Goal: Task Accomplishment & Management: Use online tool/utility

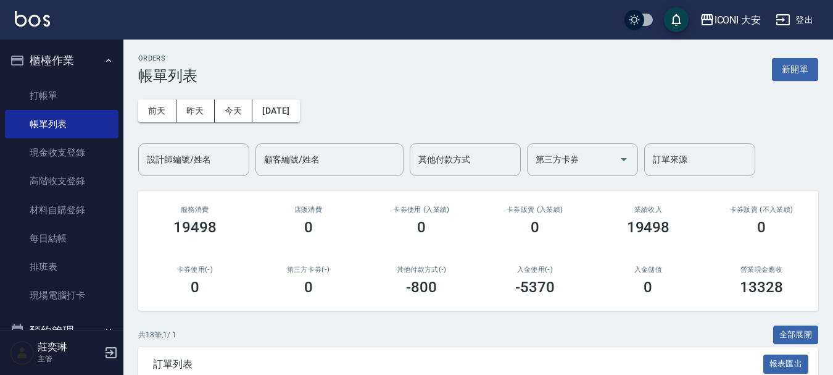
scroll to position [185, 0]
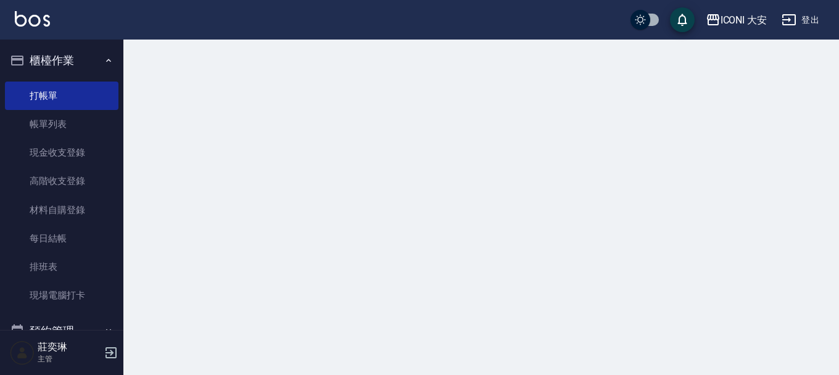
drag, startPoint x: 154, startPoint y: 344, endPoint x: 1, endPoint y: 278, distance: 167.0
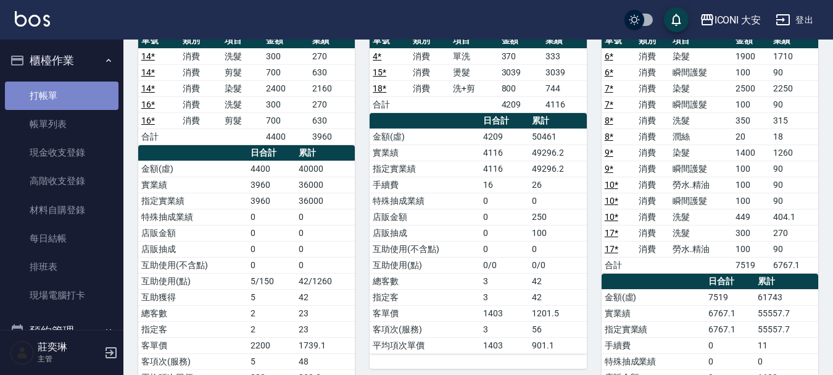
click at [62, 101] on link "打帳單" at bounding box center [62, 95] width 114 height 28
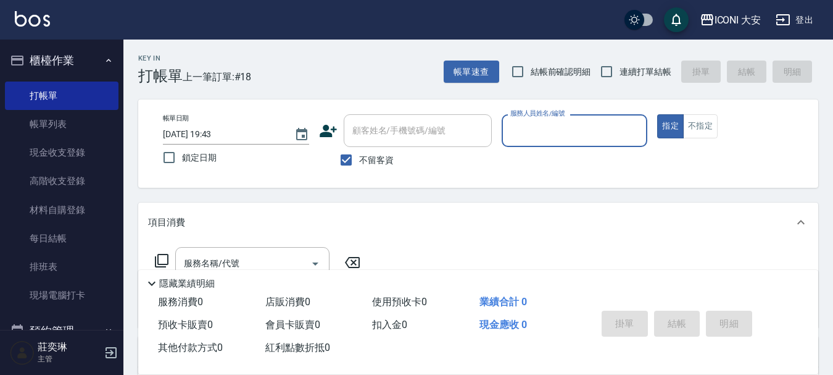
click at [526, 129] on input "服務人員姓名/編號" at bounding box center [574, 131] width 135 height 22
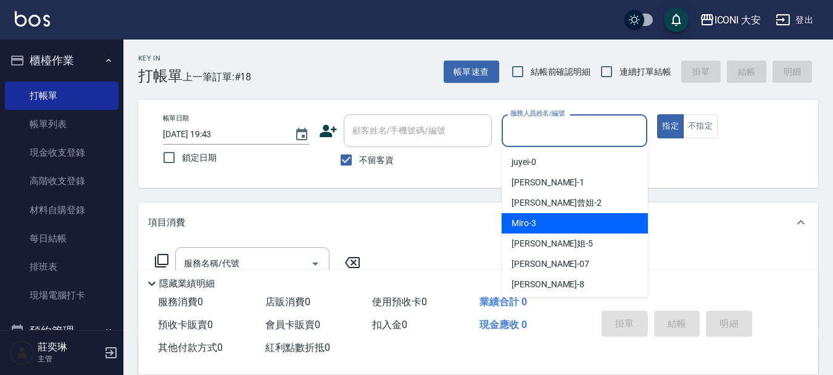
click at [551, 214] on div "Miro -3" at bounding box center [575, 223] width 146 height 20
type input "Miro-3"
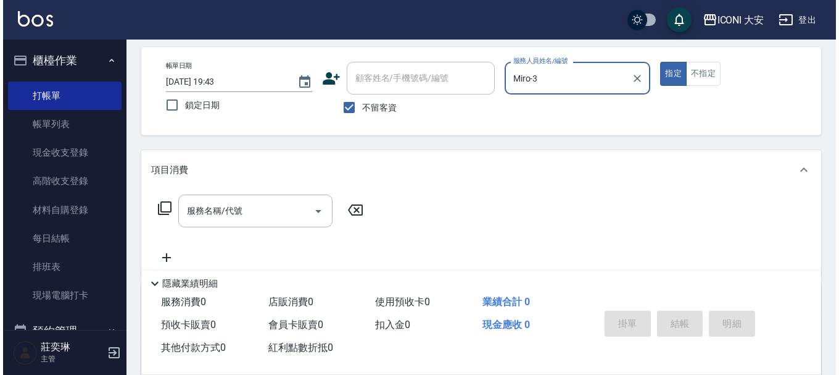
scroll to position [123, 0]
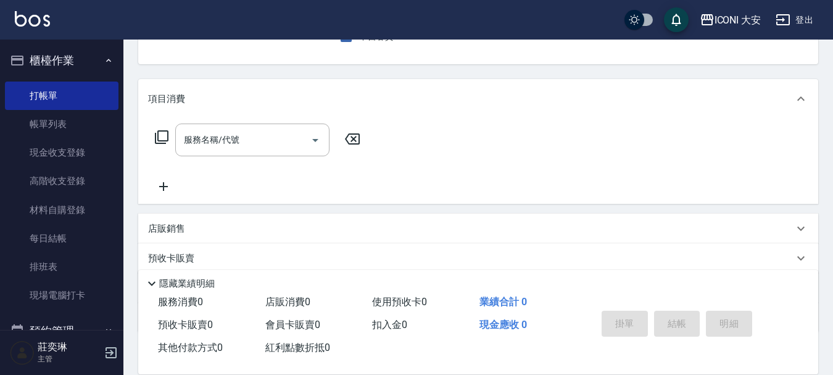
click at [170, 141] on div "服務名稱/代號 服務名稱/代號" at bounding box center [258, 139] width 220 height 33
click at [162, 136] on icon at bounding box center [161, 137] width 15 height 15
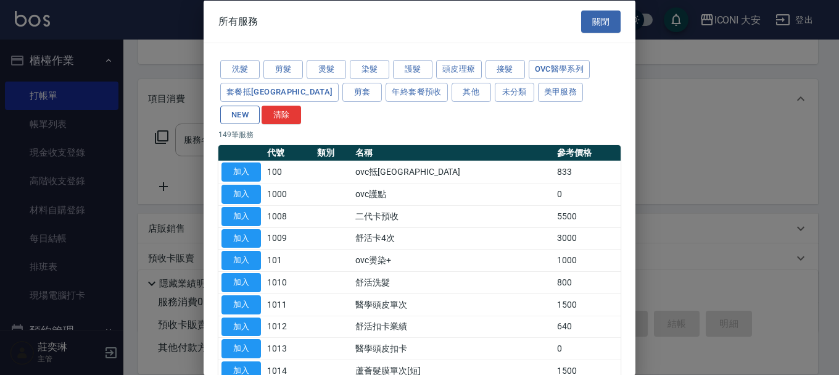
click at [260, 105] on button "NEW" at bounding box center [240, 114] width 40 height 19
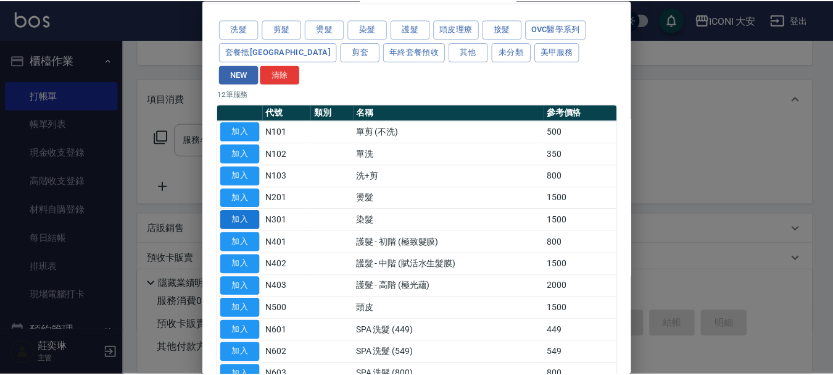
scroll to position [62, 0]
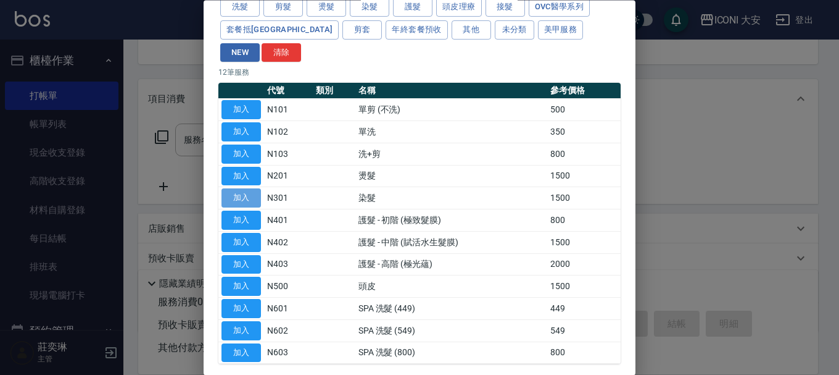
click at [257, 189] on button "加入" at bounding box center [242, 198] width 40 height 19
type input "染髮(N301)"
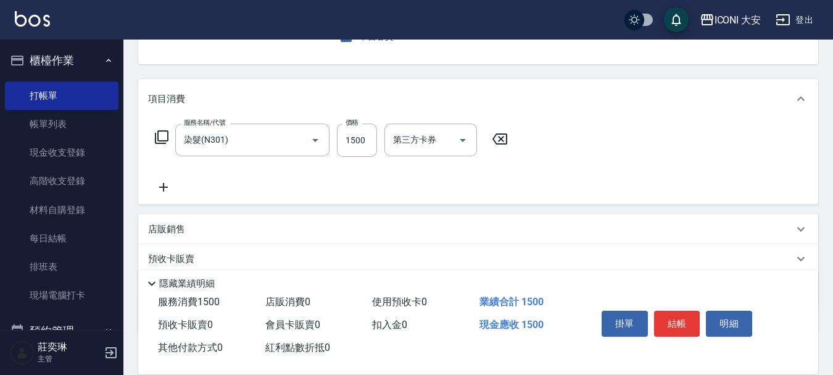
click at [335, 149] on div "服務名稱/代號 染髮(N301) 服務名稱/代號 價格 1500 價格 第三方卡券 第三方卡券" at bounding box center [331, 139] width 367 height 33
click at [349, 149] on input "1500" at bounding box center [357, 139] width 40 height 33
type input "1939"
click at [674, 315] on button "結帳" at bounding box center [677, 323] width 46 height 26
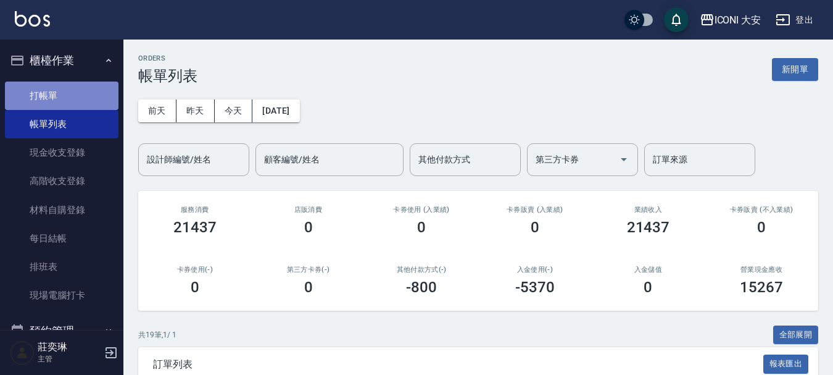
click at [70, 93] on link "打帳單" at bounding box center [62, 95] width 114 height 28
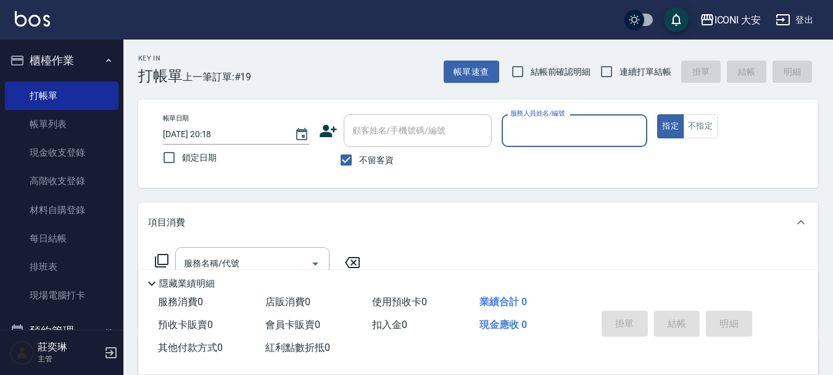
click at [565, 128] on input "服務人員姓名/編號" at bounding box center [574, 131] width 135 height 22
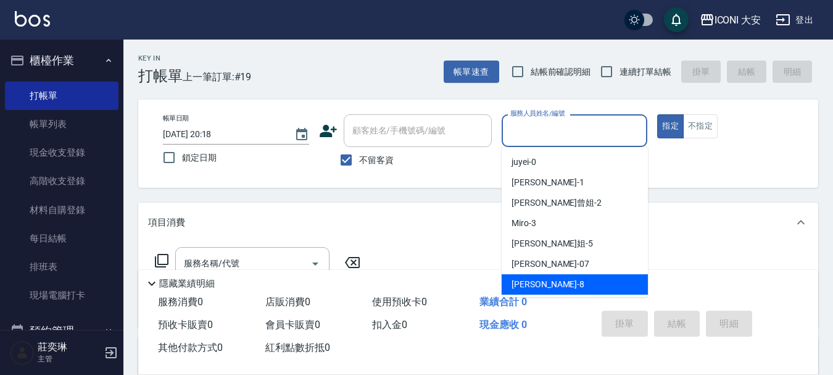
click at [531, 281] on span "Yulisa -8" at bounding box center [548, 284] width 73 height 13
type input "Yulisa-8"
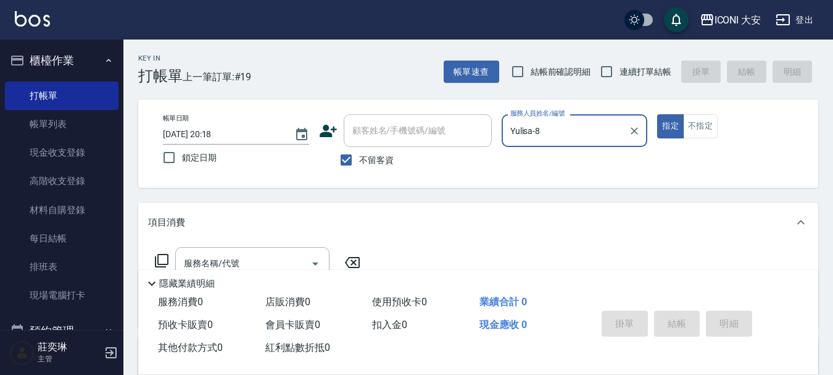
scroll to position [62, 0]
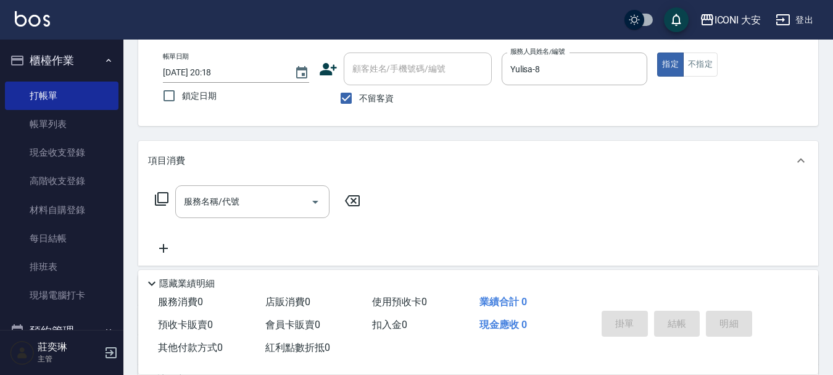
click at [165, 196] on icon at bounding box center [161, 198] width 15 height 15
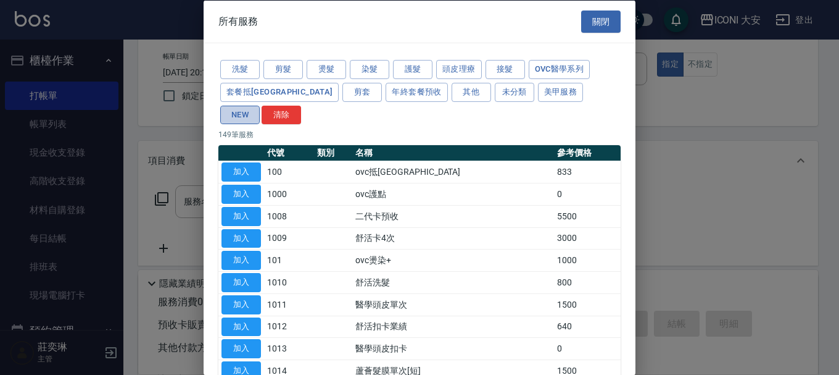
click at [260, 105] on button "NEW" at bounding box center [240, 114] width 40 height 19
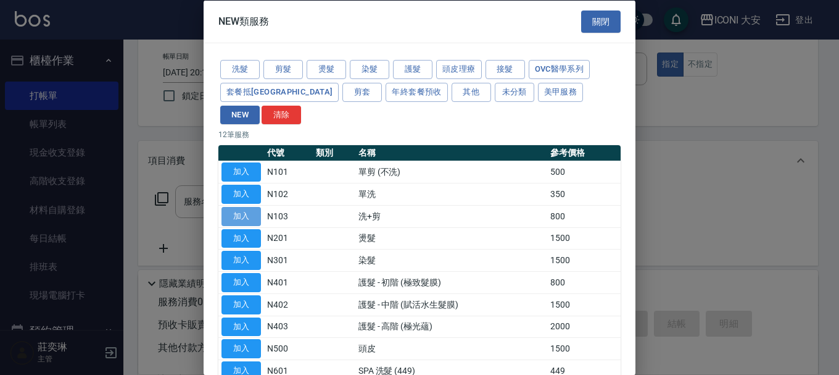
click at [257, 206] on button "加入" at bounding box center [242, 215] width 40 height 19
type input "洗+剪(N103)"
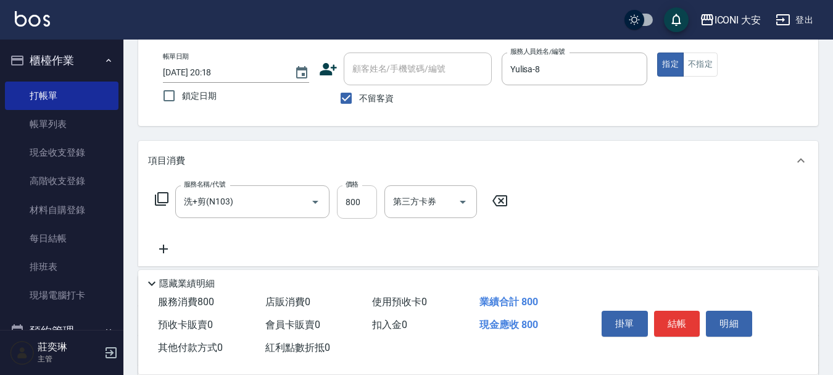
click at [354, 201] on input "800" at bounding box center [357, 201] width 40 height 33
type input "900"
click at [691, 321] on button "結帳" at bounding box center [677, 323] width 46 height 26
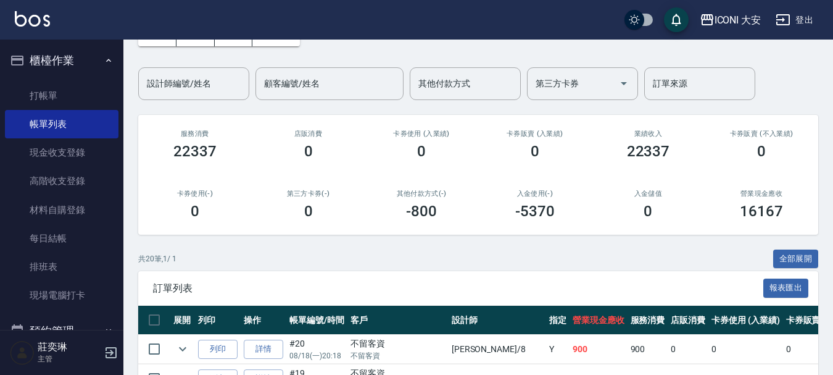
scroll to position [247, 0]
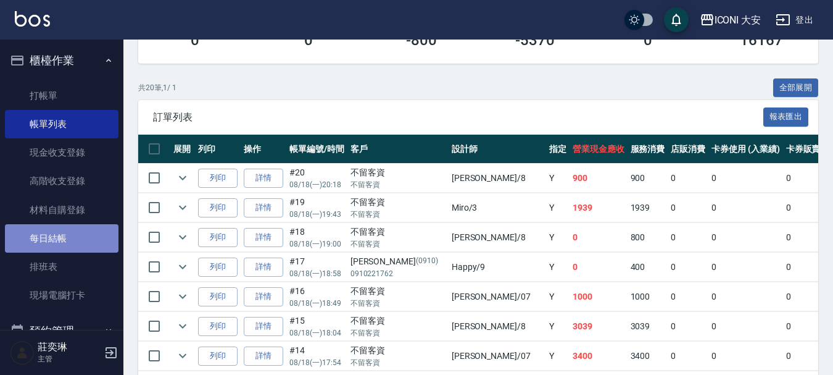
click at [64, 234] on link "每日結帳" at bounding box center [62, 238] width 114 height 28
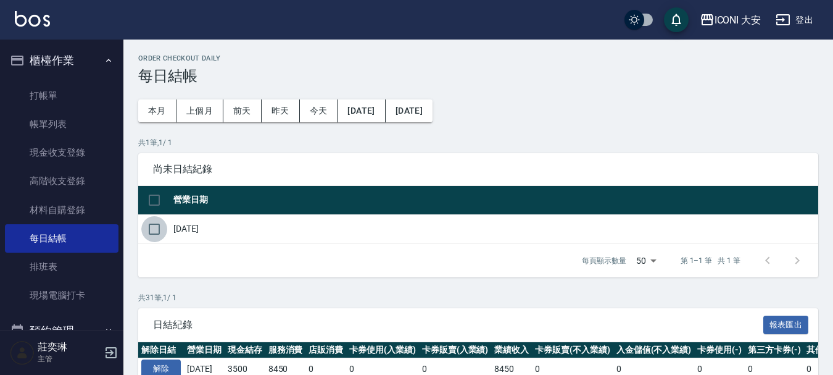
click at [153, 224] on input "checkbox" at bounding box center [154, 229] width 26 height 26
checkbox input "true"
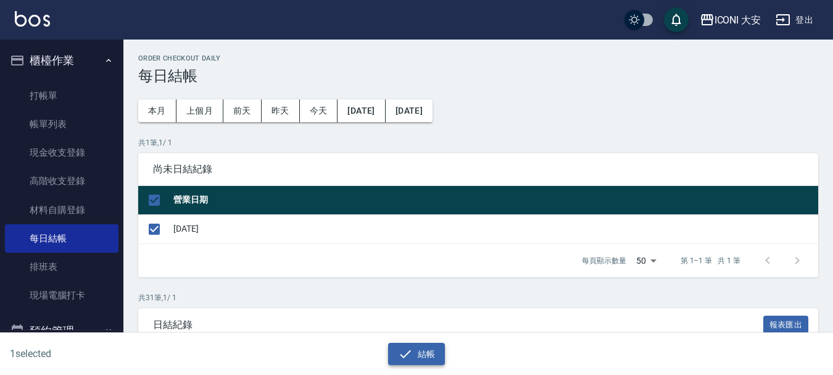
click at [421, 350] on button "結帳" at bounding box center [416, 354] width 57 height 23
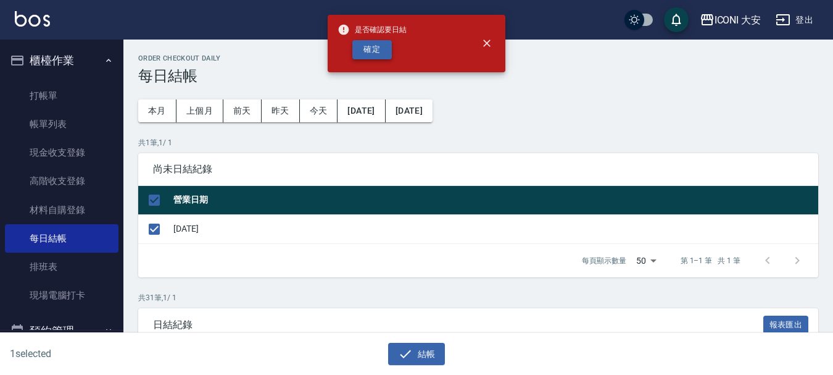
click at [378, 51] on button "確定" at bounding box center [372, 49] width 40 height 19
checkbox input "false"
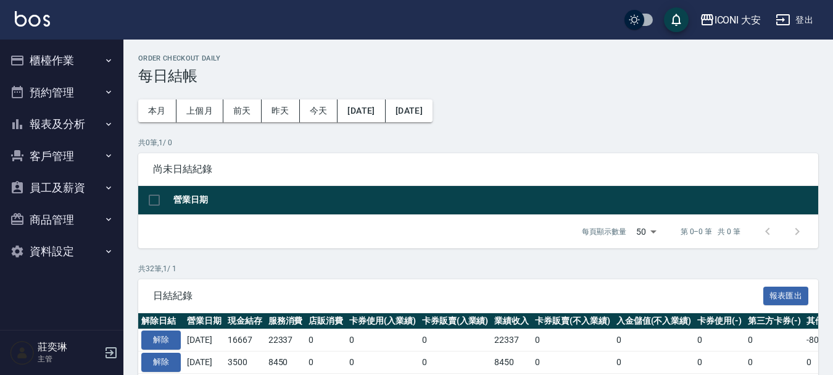
click at [56, 59] on button "櫃檯作業" at bounding box center [62, 60] width 114 height 32
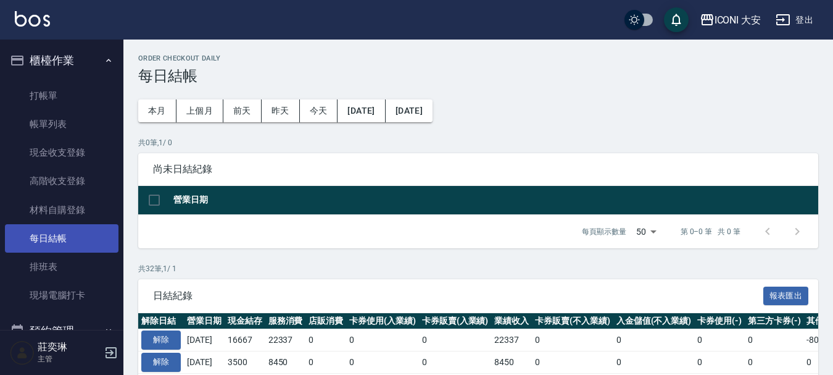
scroll to position [123, 0]
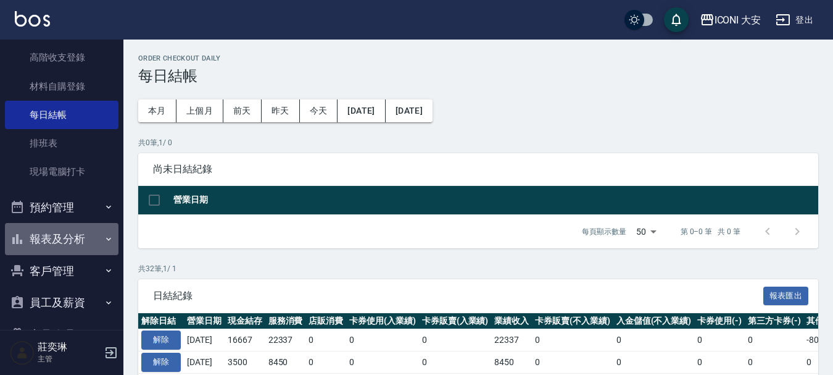
click at [67, 239] on button "報表及分析" at bounding box center [62, 239] width 114 height 32
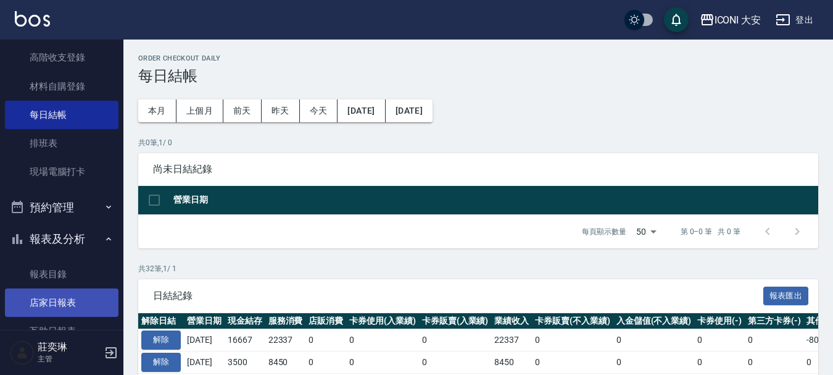
click at [65, 299] on link "店家日報表" at bounding box center [62, 302] width 114 height 28
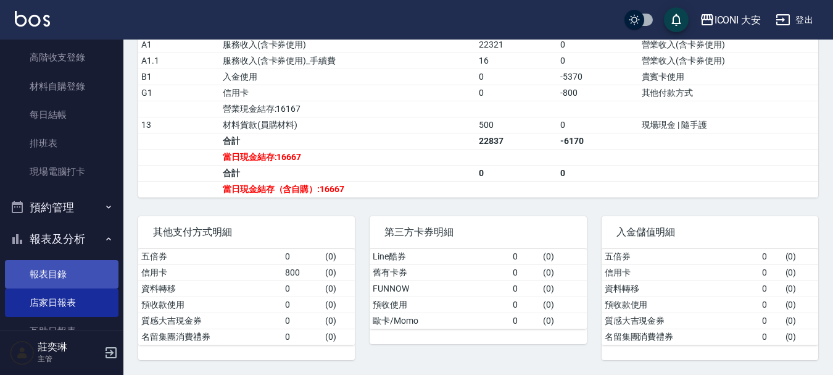
scroll to position [247, 0]
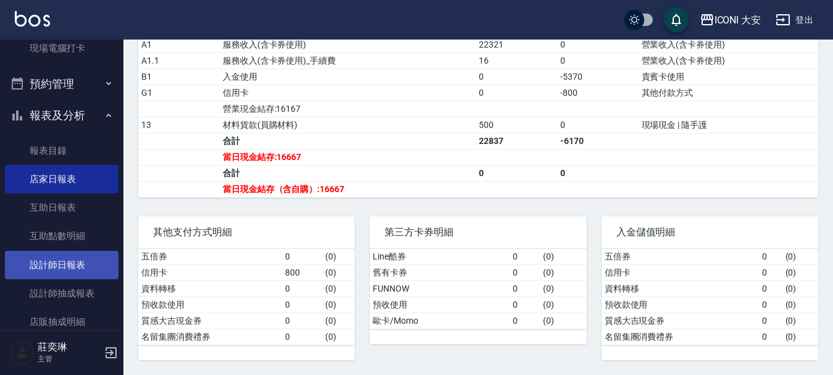
click at [54, 265] on link "設計師日報表" at bounding box center [62, 265] width 114 height 28
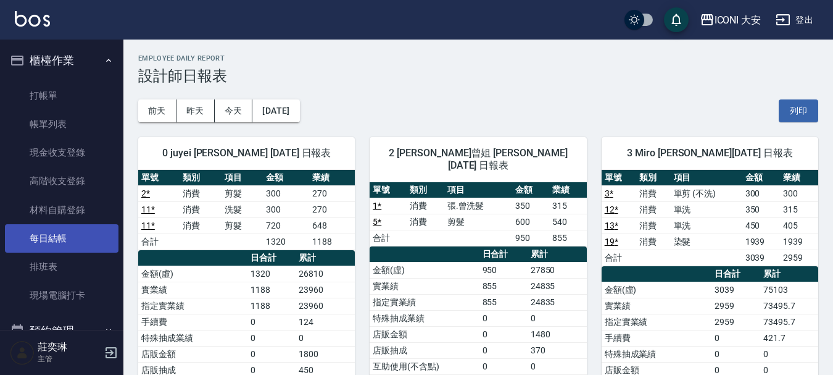
click at [72, 239] on link "每日結帳" at bounding box center [62, 238] width 114 height 28
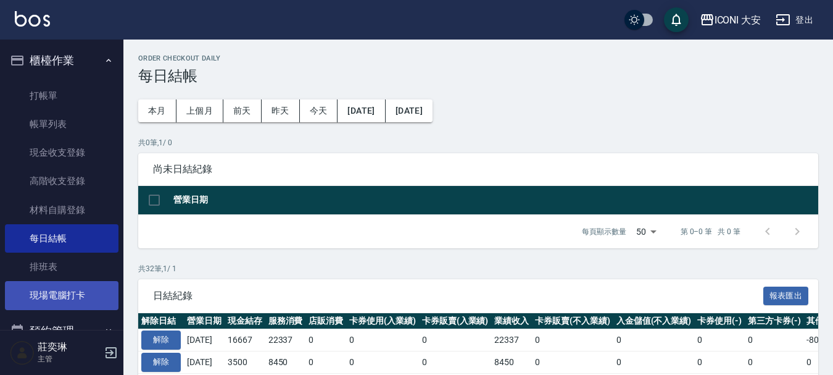
click at [72, 295] on link "現場電腦打卡" at bounding box center [62, 295] width 114 height 28
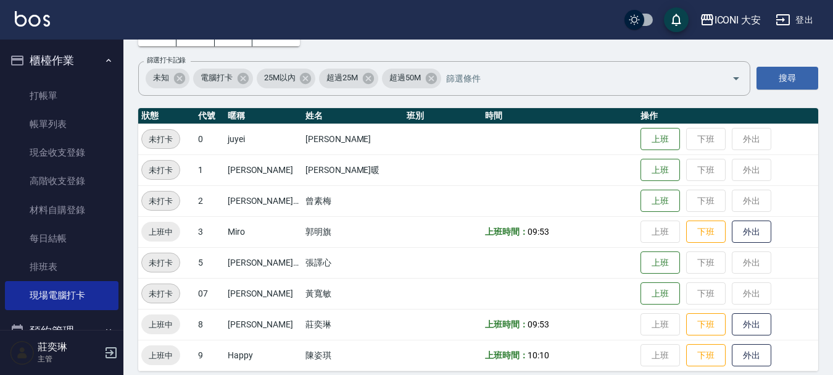
scroll to position [87, 0]
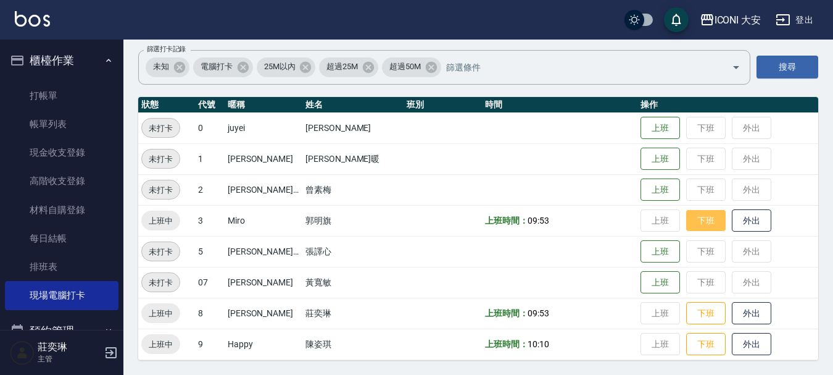
click at [686, 219] on button "下班" at bounding box center [706, 221] width 40 height 22
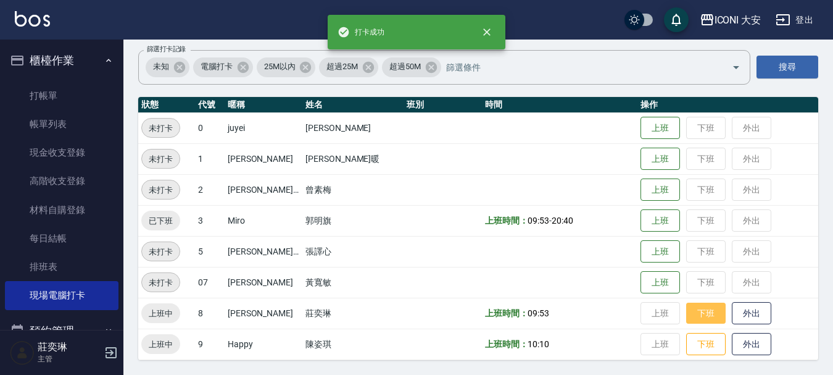
click at [698, 310] on button "下班" at bounding box center [706, 313] width 40 height 22
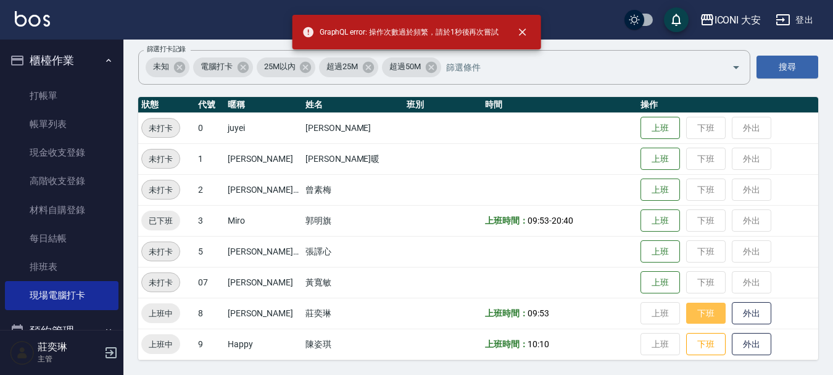
click at [708, 316] on button "下班" at bounding box center [706, 313] width 40 height 22
